Goal: Obtain resource: Obtain resource

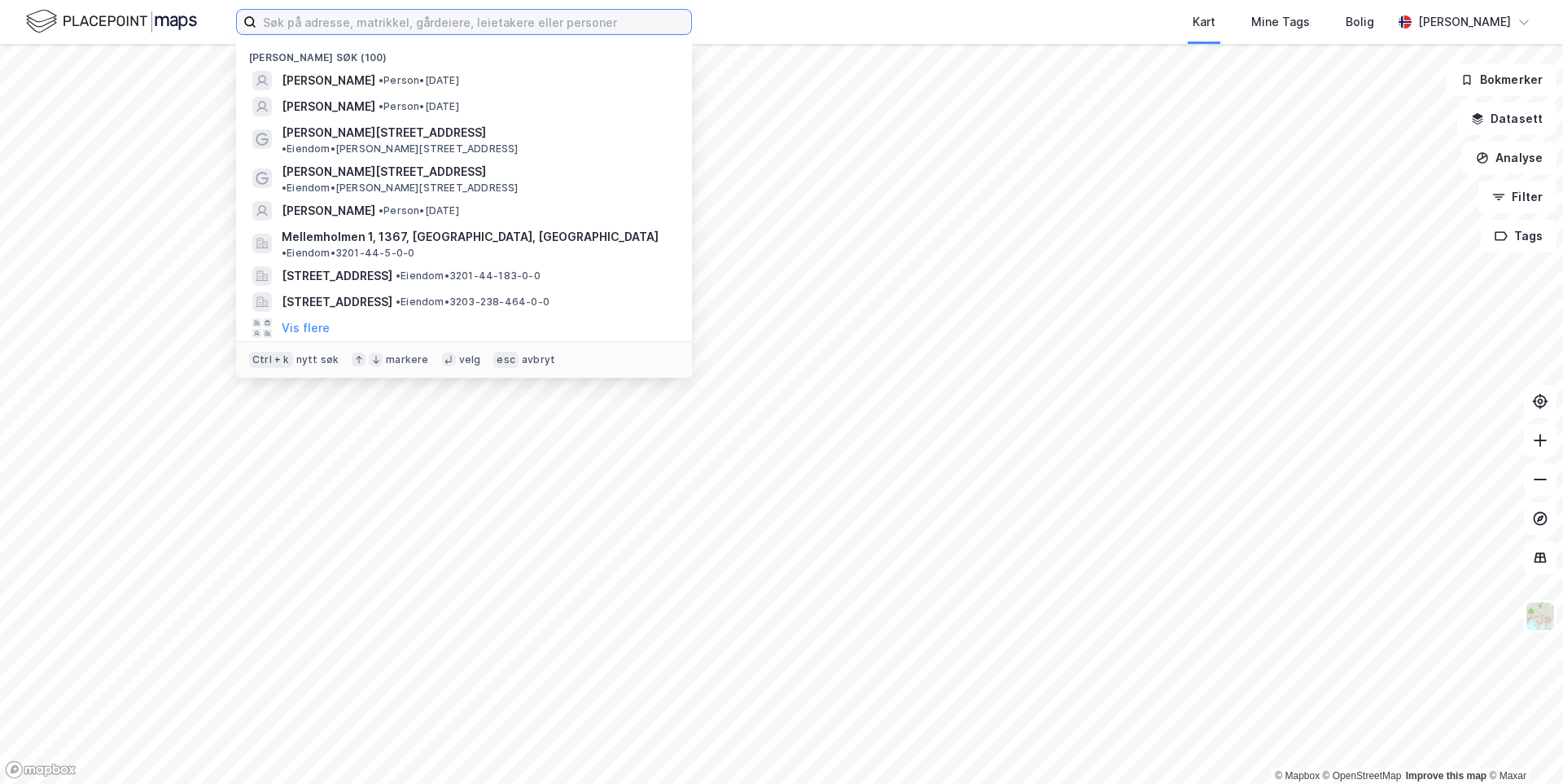
click at [320, 26] on input at bounding box center [473, 22] width 434 height 25
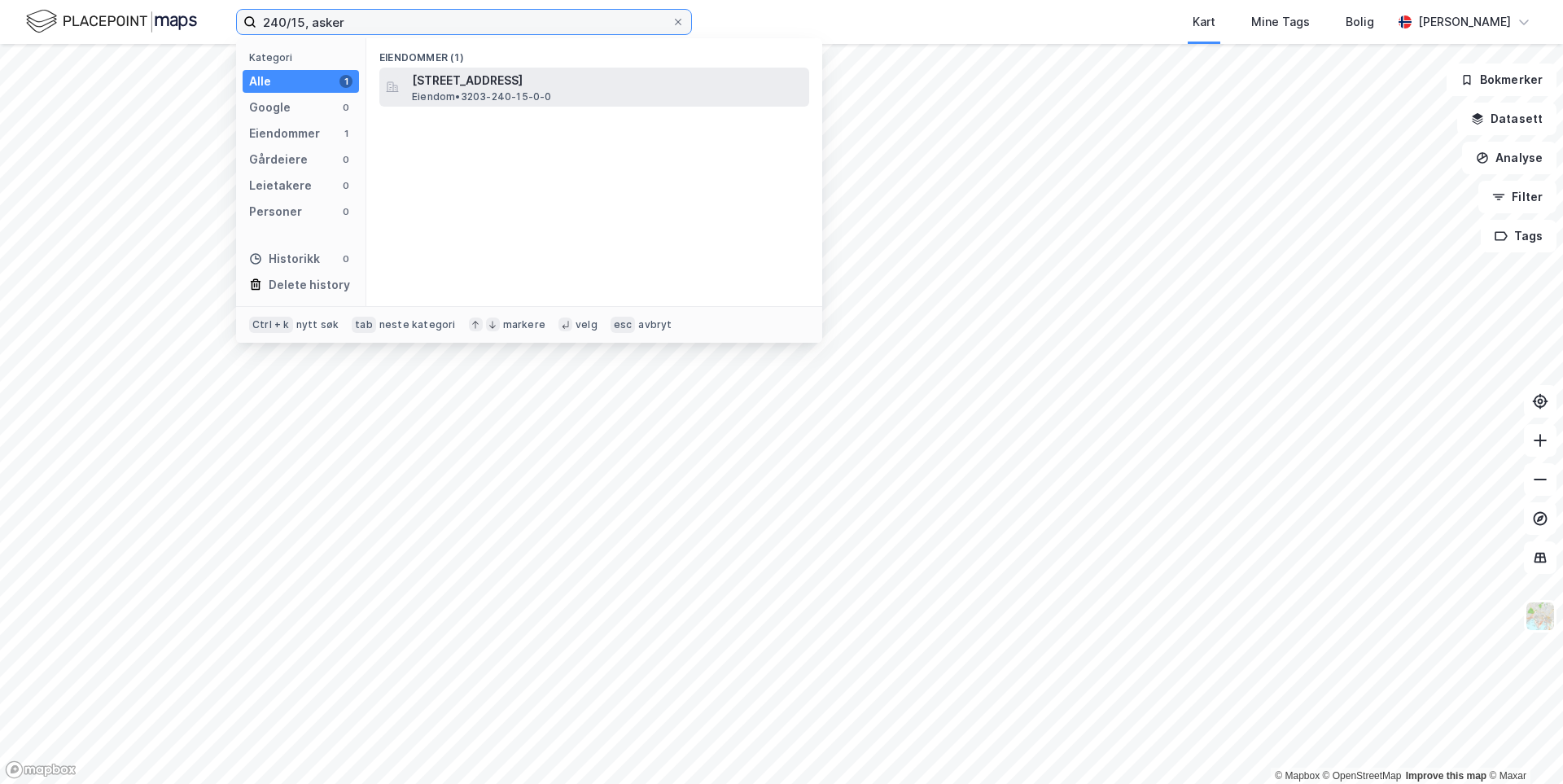
type input "240/15, asker"
click at [561, 73] on span "[STREET_ADDRESS]" at bounding box center [608, 80] width 391 height 19
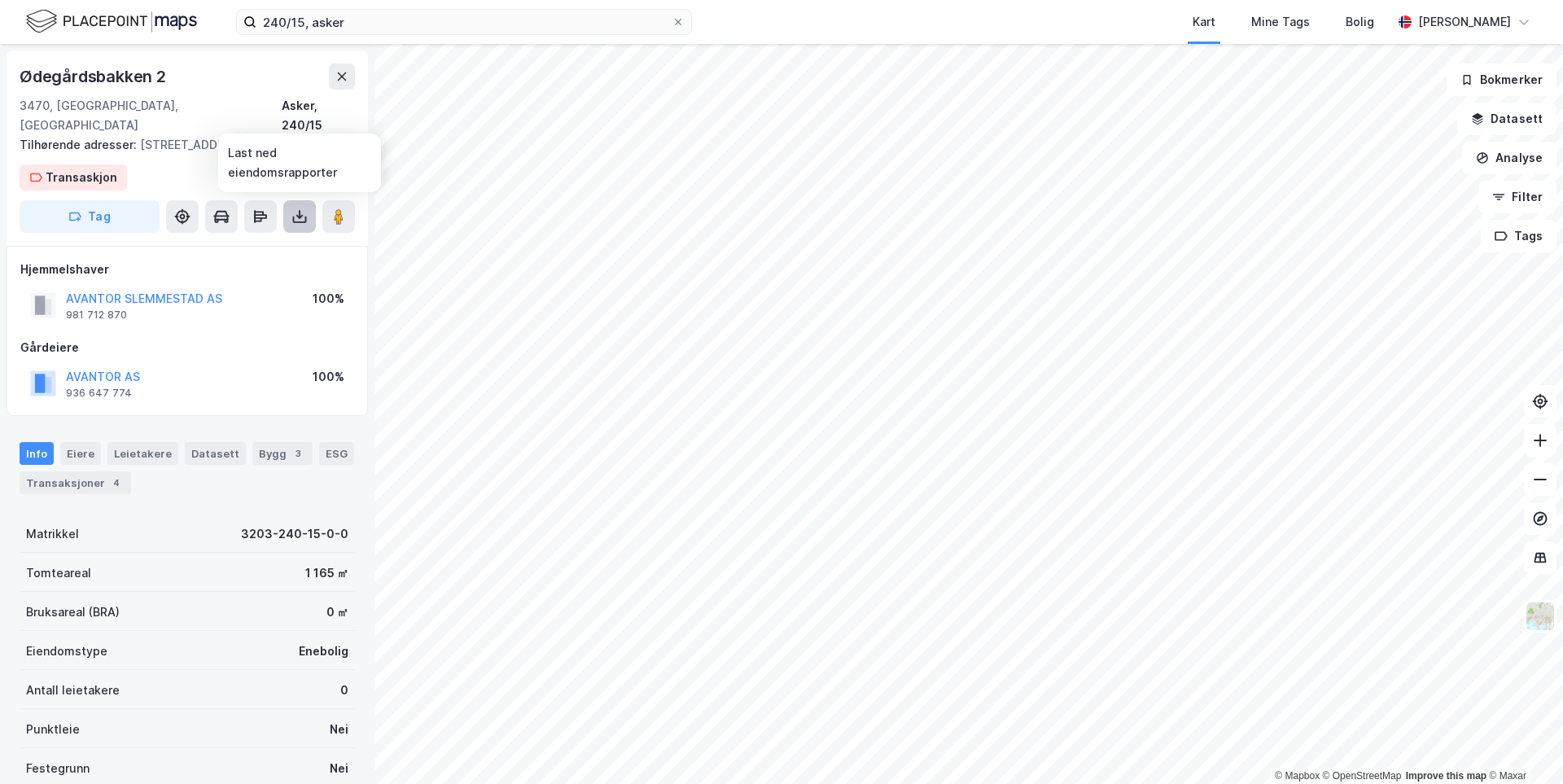
click at [298, 218] on icon at bounding box center [299, 216] width 16 height 16
click at [212, 259] on div "Last ned grunnbok" at bounding box center [229, 249] width 173 height 26
click at [1542, 441] on icon at bounding box center [1540, 441] width 13 height 2
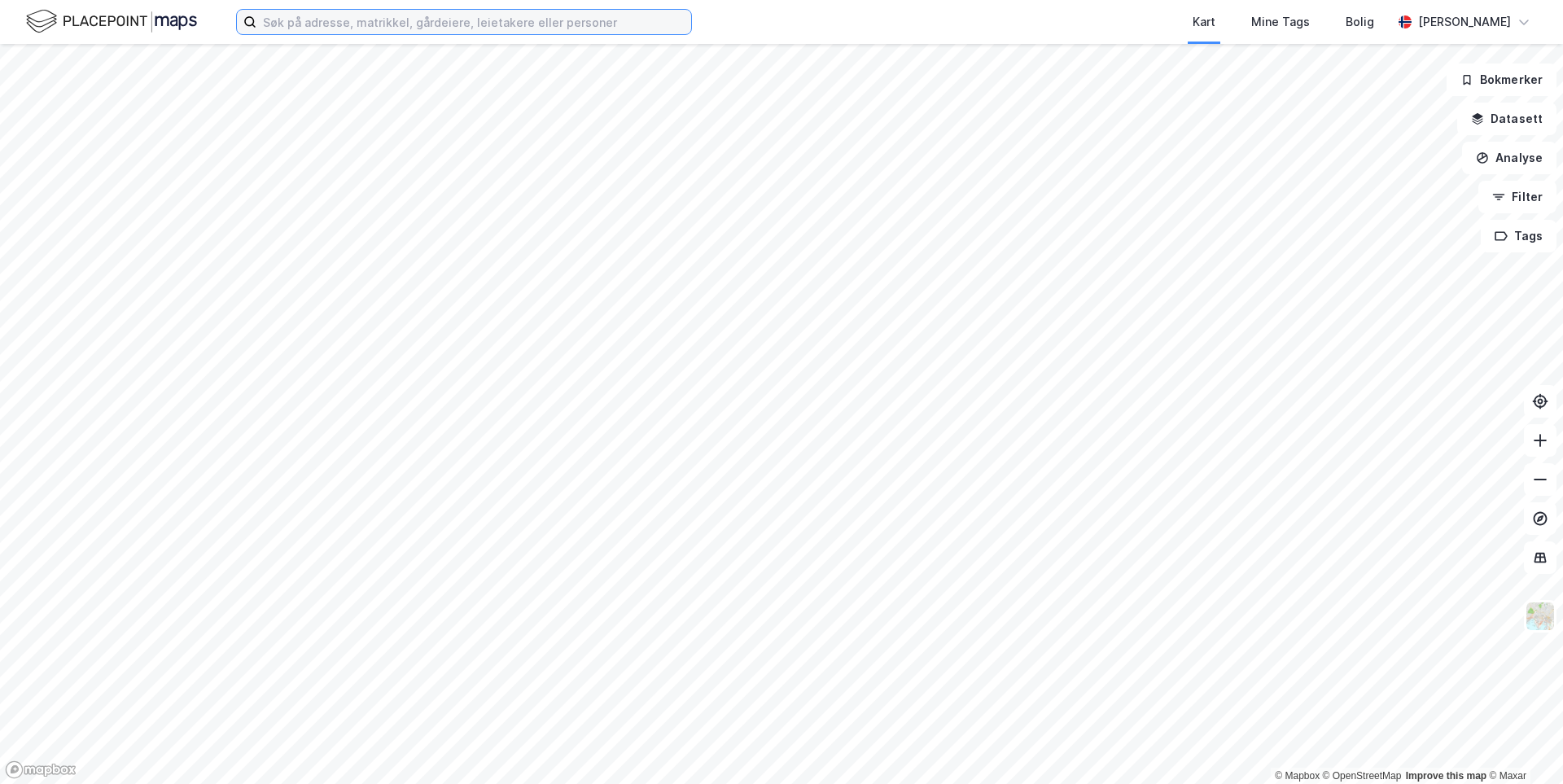
click at [528, 26] on input at bounding box center [473, 22] width 434 height 25
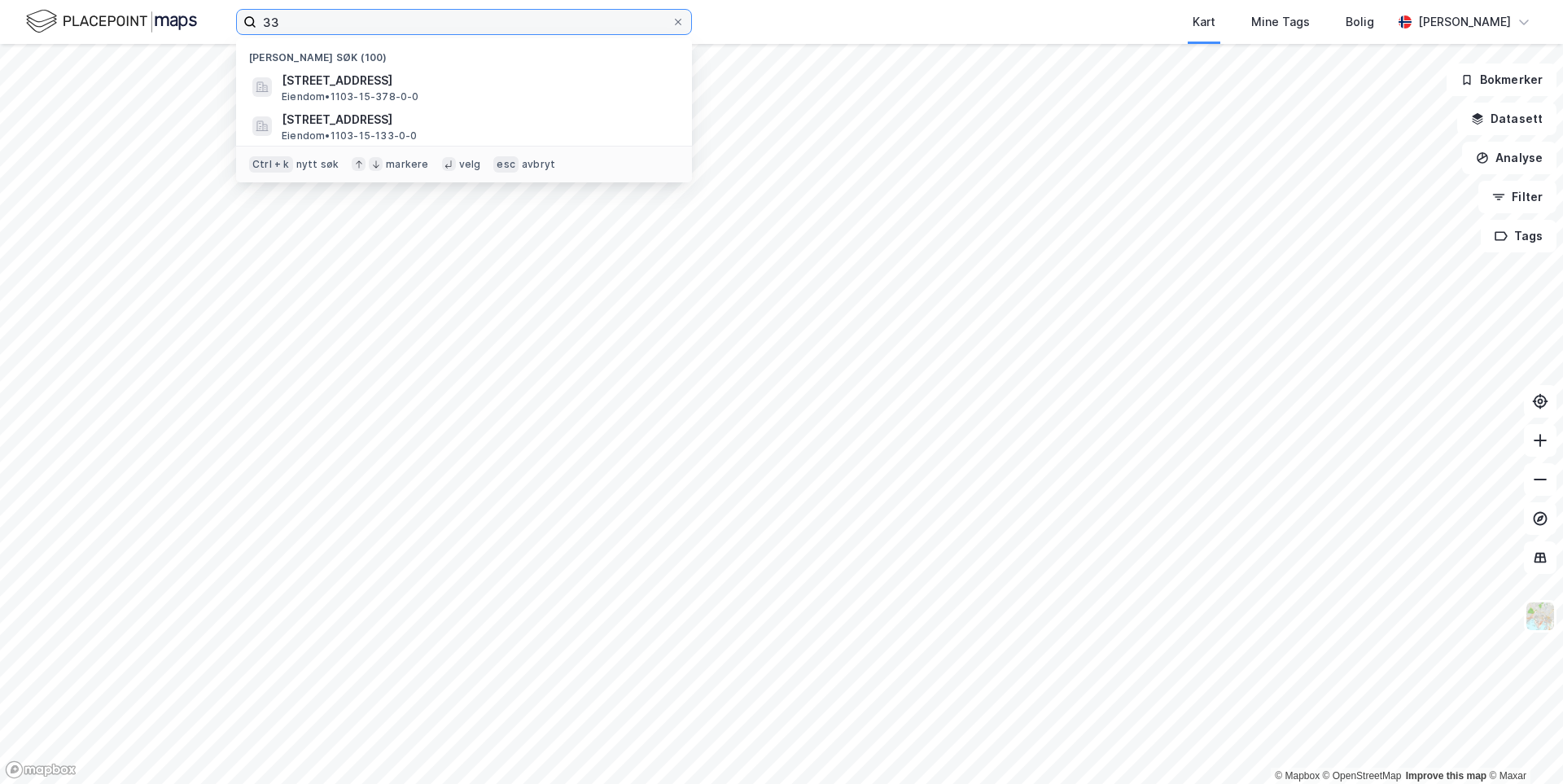
type input "3"
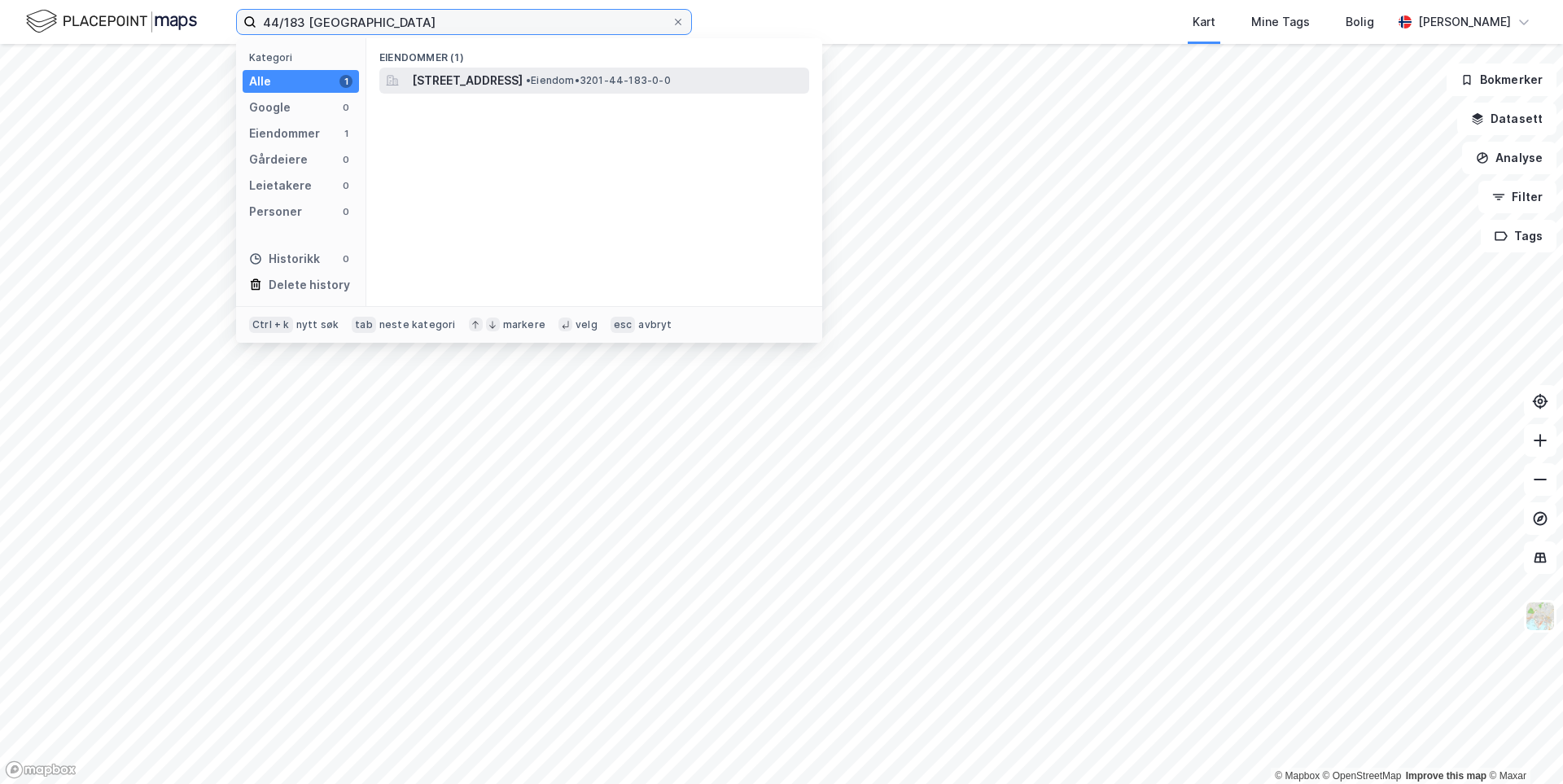
type input "44/183 [GEOGRAPHIC_DATA]"
click at [546, 68] on div "[STREET_ADDRESS] • Eiendom • 3201-44-183-0-0" at bounding box center [594, 81] width 430 height 26
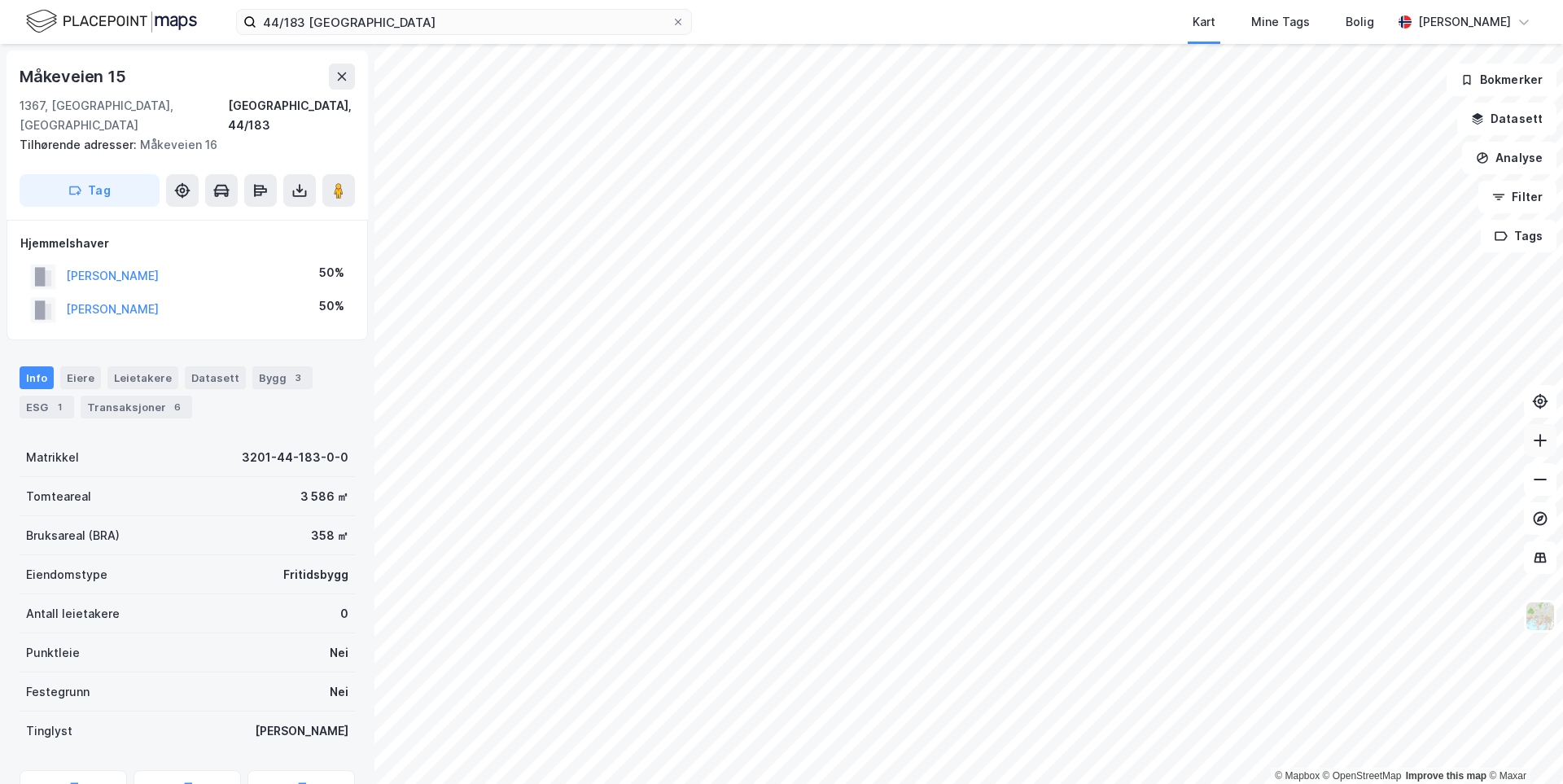
click at [1542, 448] on icon at bounding box center [1540, 441] width 16 height 16
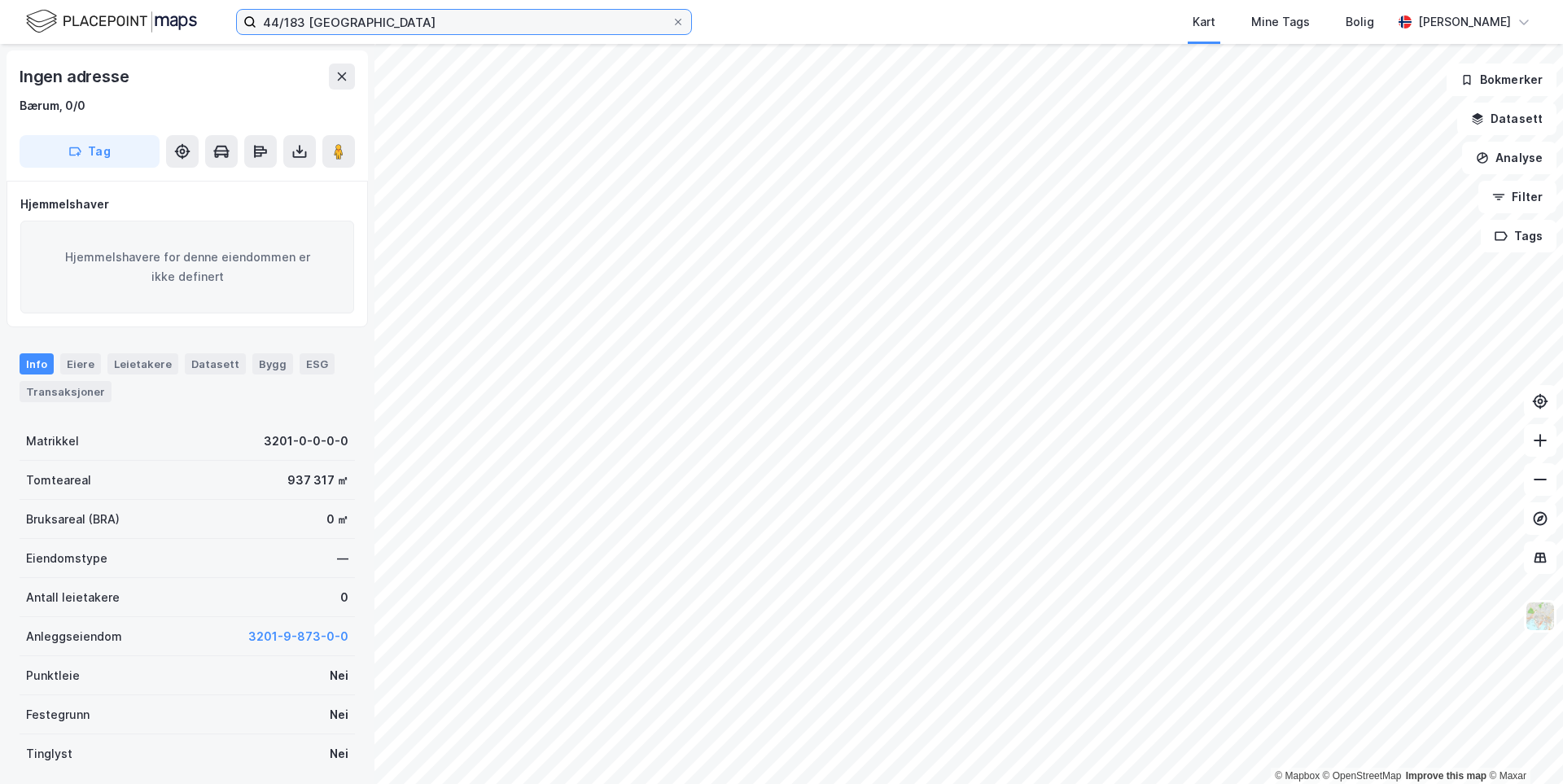
click at [434, 26] on input "44/183 [GEOGRAPHIC_DATA]" at bounding box center [464, 22] width 415 height 25
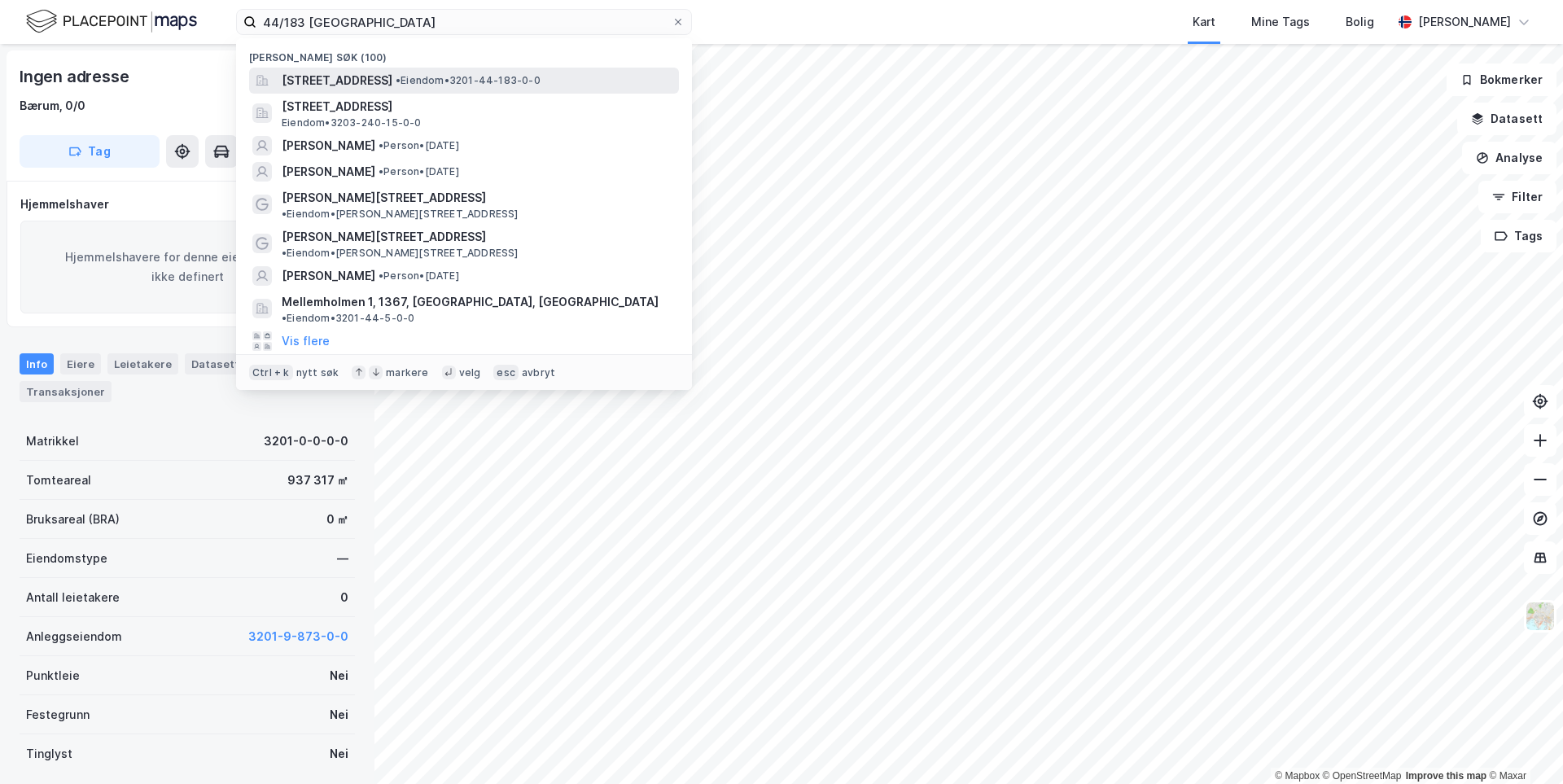
click at [392, 82] on span "[STREET_ADDRESS]" at bounding box center [336, 80] width 110 height 19
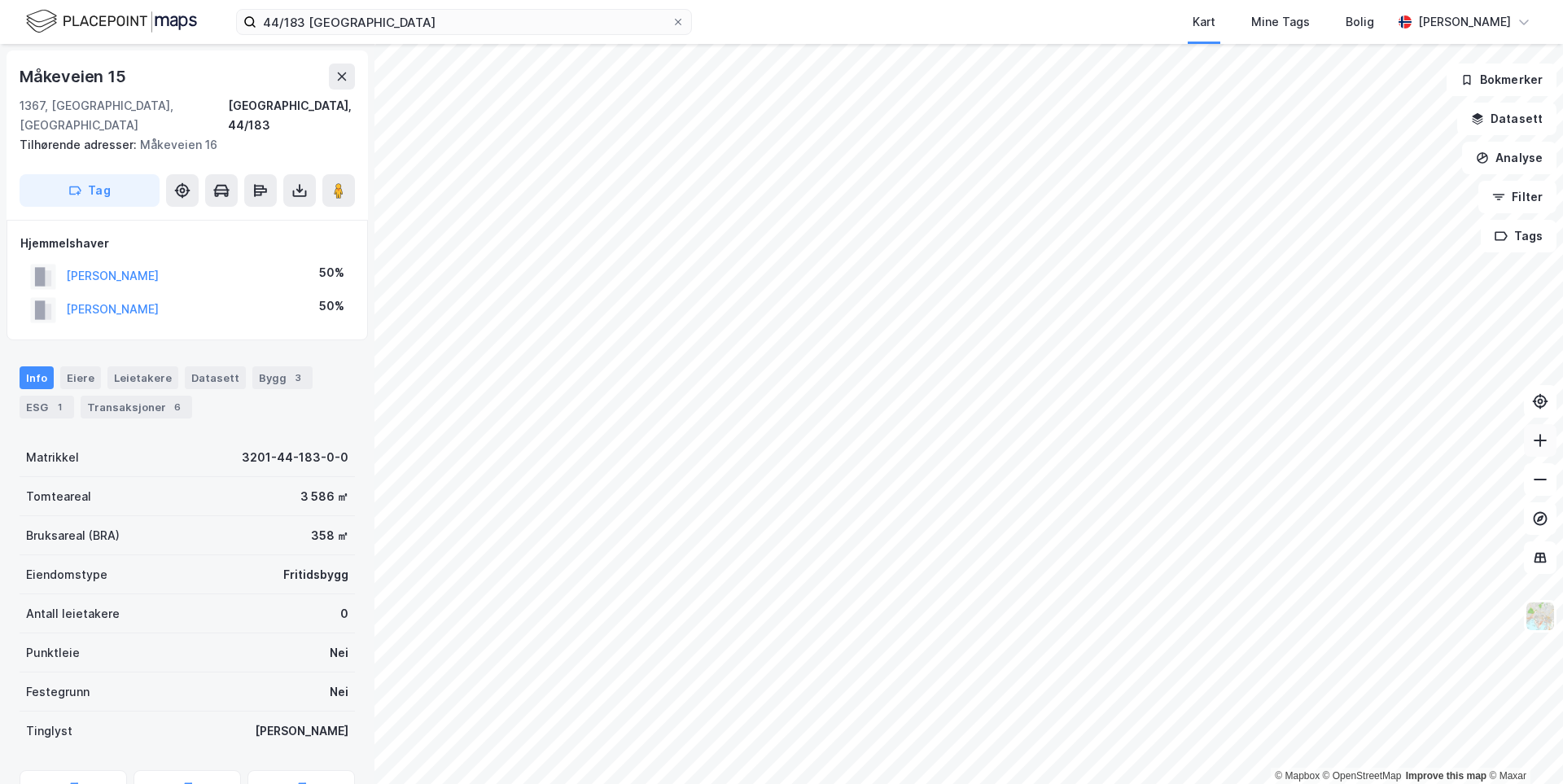
click at [1530, 451] on button at bounding box center [1540, 440] width 33 height 33
click at [1533, 451] on button at bounding box center [1540, 440] width 33 height 33
